Goal: Information Seeking & Learning: Learn about a topic

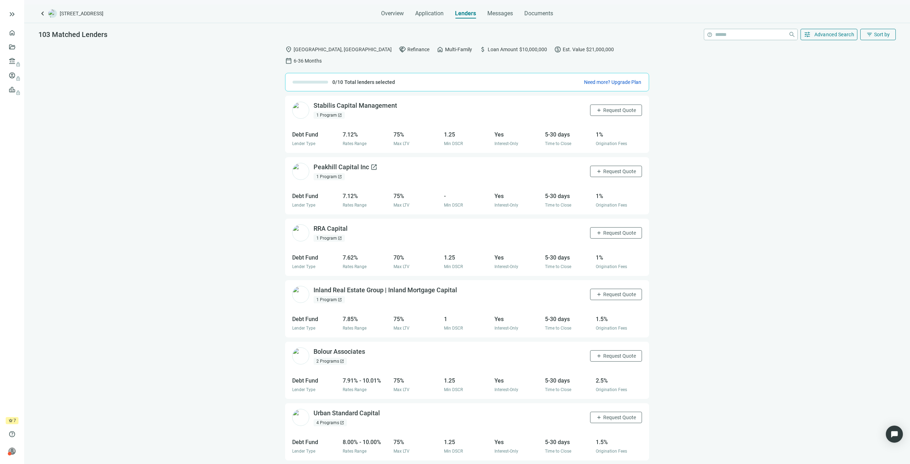
click at [345, 163] on div "Peakhill Capital Inc open_in_new" at bounding box center [346, 167] width 64 height 9
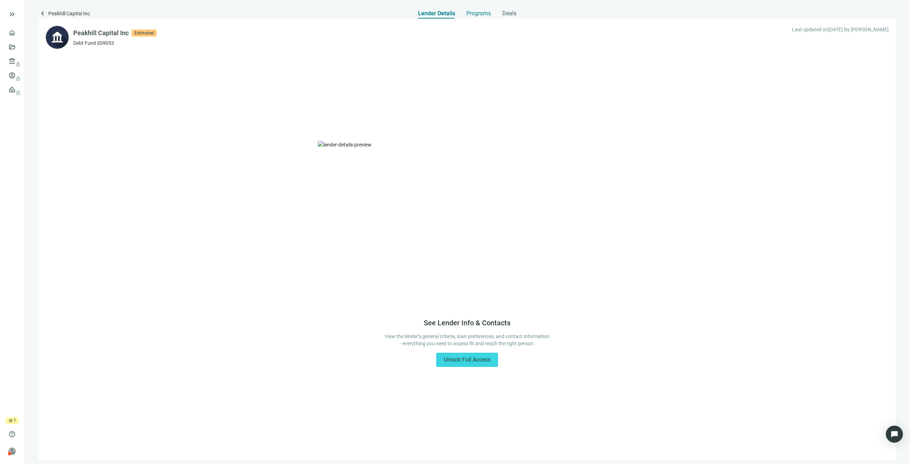
click at [471, 17] on div "Programs" at bounding box center [478, 11] width 25 height 14
